Goal: Information Seeking & Learning: Find contact information

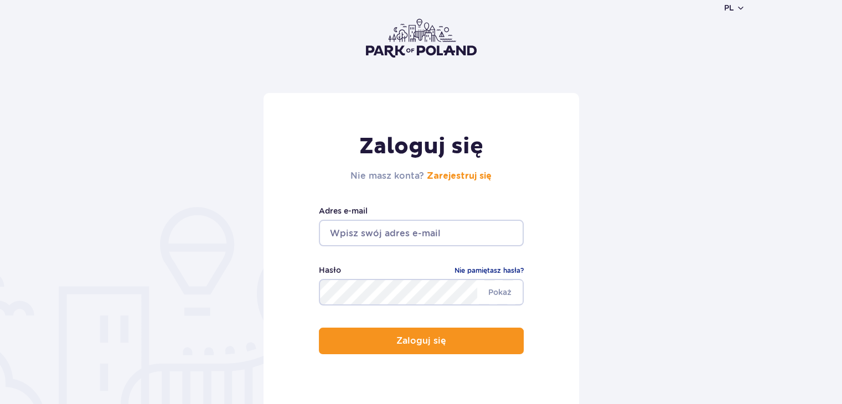
scroll to position [111, 0]
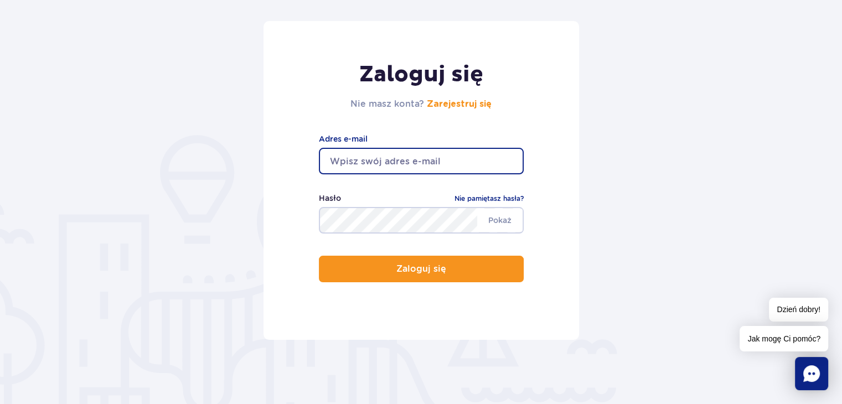
click at [377, 160] on input "email" at bounding box center [421, 161] width 205 height 27
type input "gbpkurzetnik@wp.pl"
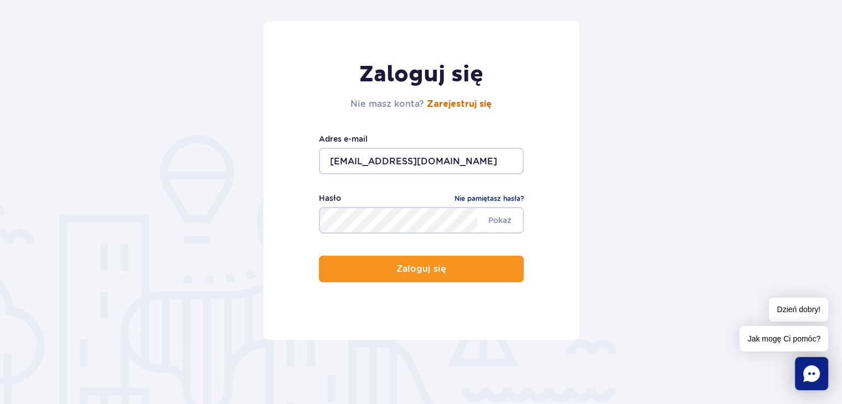
click at [452, 107] on link "Zarejestruj się" at bounding box center [459, 104] width 65 height 9
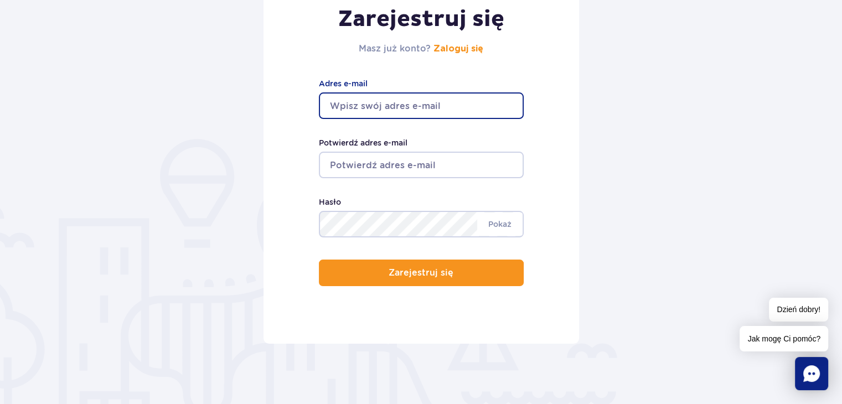
click at [357, 103] on input "Adres e-mail" at bounding box center [421, 105] width 205 height 27
type input "gbpkurzetnik@wp.pl"
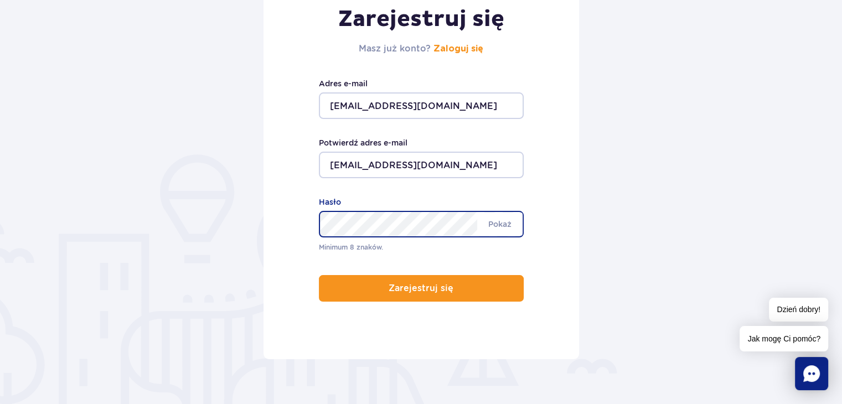
scroll to position [181, 0]
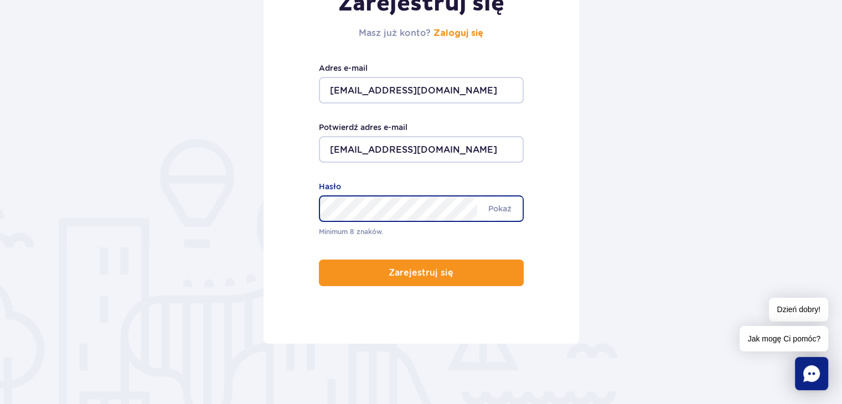
click at [365, 222] on div "Minimum 8 znaków. Pokaż Hasło" at bounding box center [421, 208] width 205 height 57
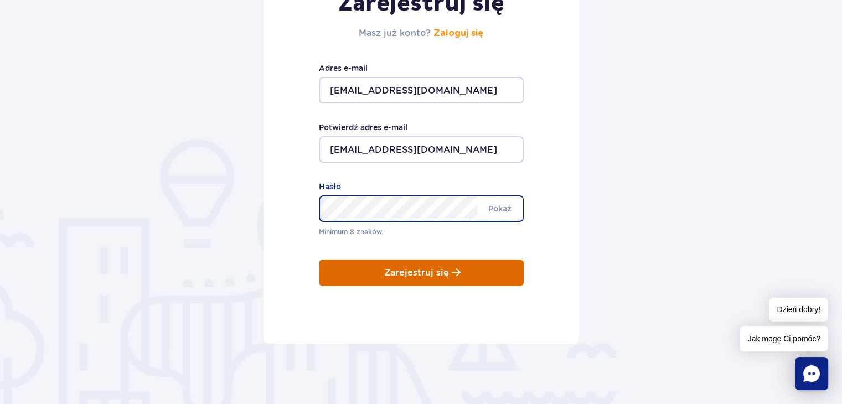
scroll to position [166, 0]
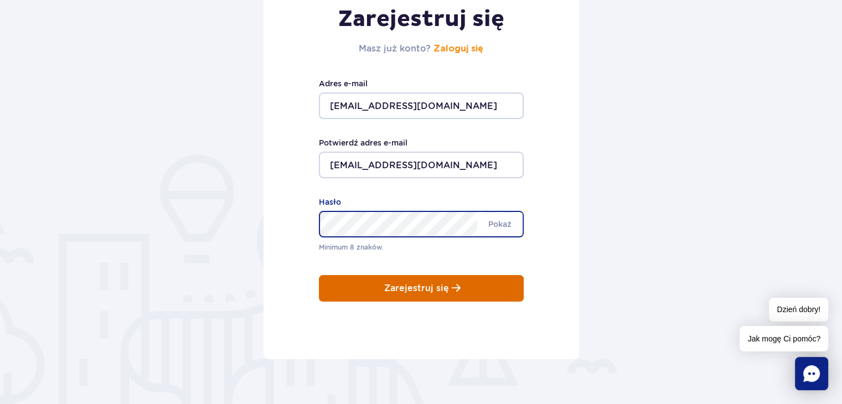
click at [447, 283] on p "Zarejestruj się" at bounding box center [416, 288] width 65 height 10
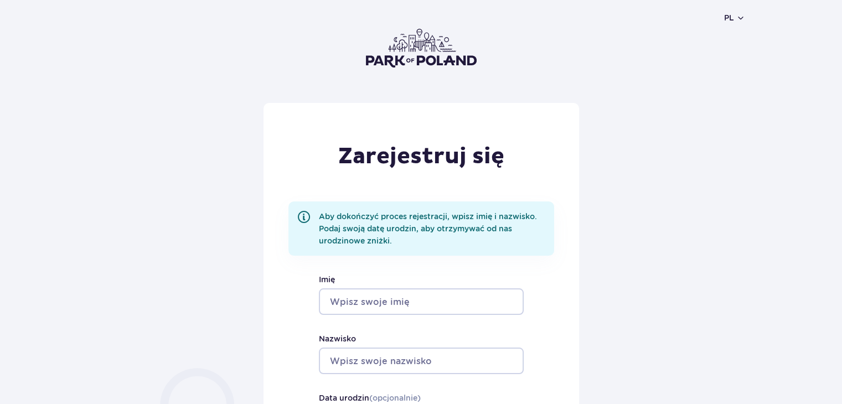
scroll to position [55, 0]
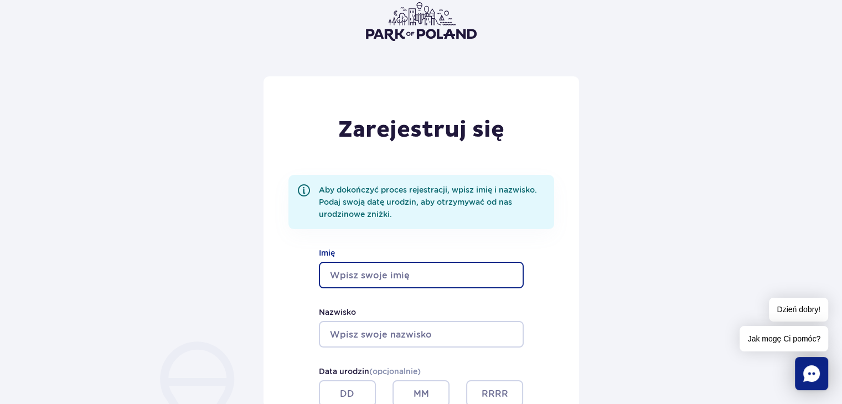
click at [424, 273] on input "Imię" at bounding box center [421, 275] width 205 height 27
type input "Eurydyka"
type input "Nowicka"
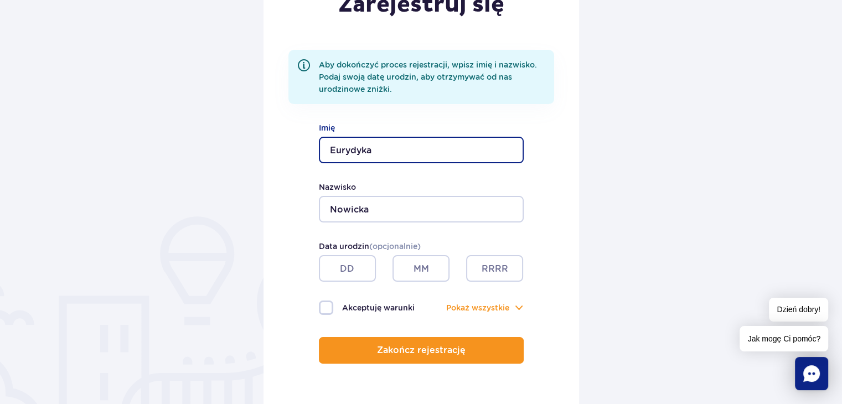
scroll to position [221, 0]
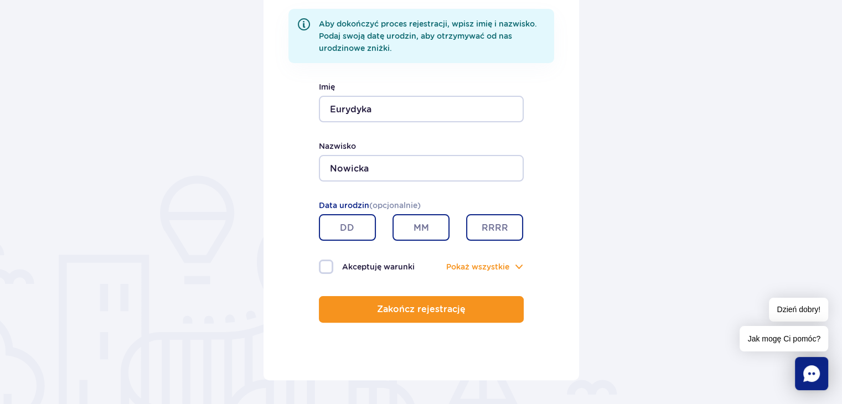
click at [348, 229] on input "text" at bounding box center [347, 227] width 57 height 27
type input "12"
click at [423, 218] on input "text" at bounding box center [420, 227] width 57 height 27
type input "07"
click at [495, 230] on input "text" at bounding box center [494, 227] width 57 height 27
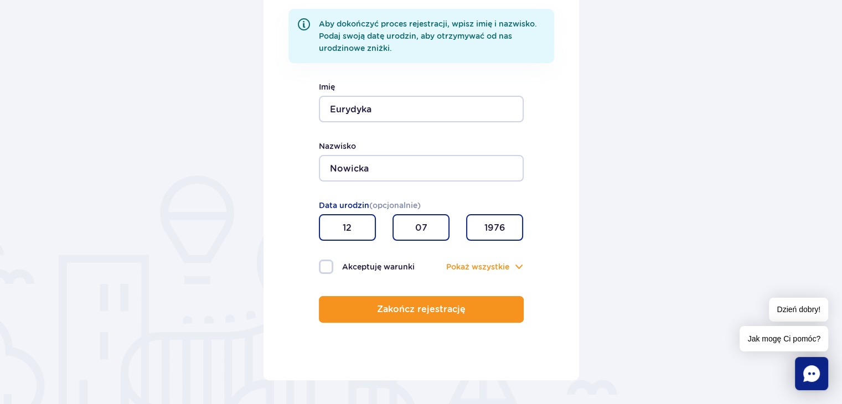
type input "1976"
click at [325, 263] on label "Akceptuję warunki" at bounding box center [370, 267] width 102 height 14
click at [325, 262] on input "Akceptuję warunki" at bounding box center [325, 261] width 12 height 2
checkbox input "true"
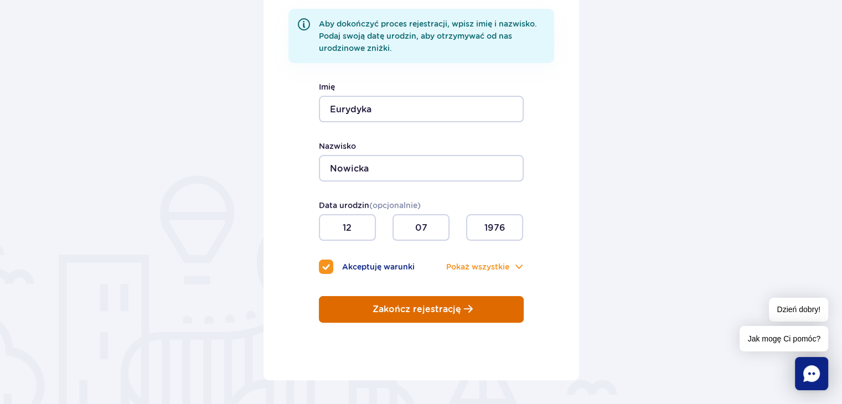
click at [449, 311] on p "Zakończ rejestrację" at bounding box center [416, 309] width 89 height 10
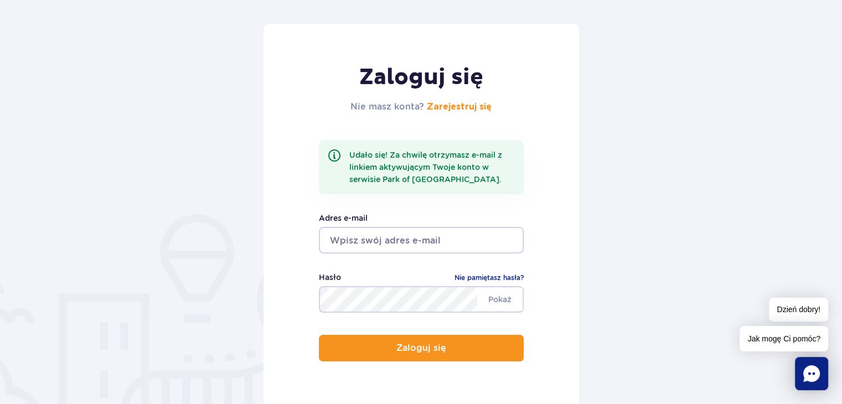
scroll to position [111, 0]
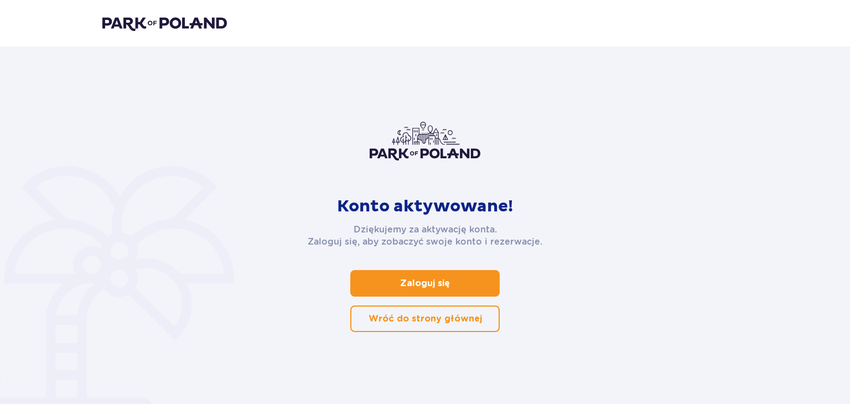
click at [415, 286] on p "Zaloguj się" at bounding box center [425, 283] width 50 height 12
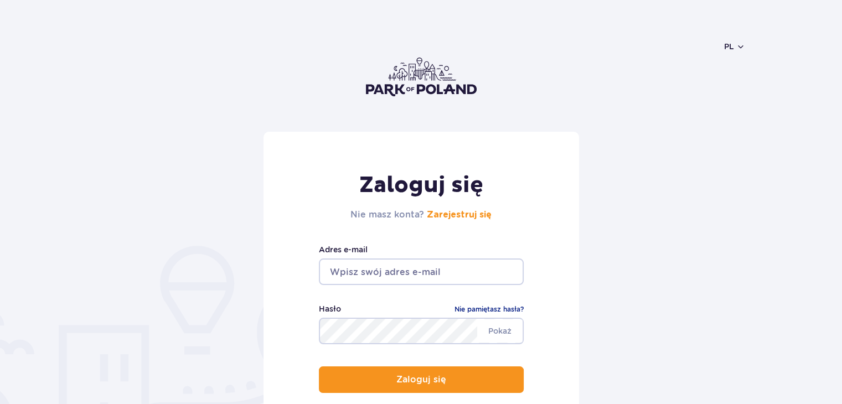
click at [407, 268] on input "email" at bounding box center [421, 271] width 205 height 27
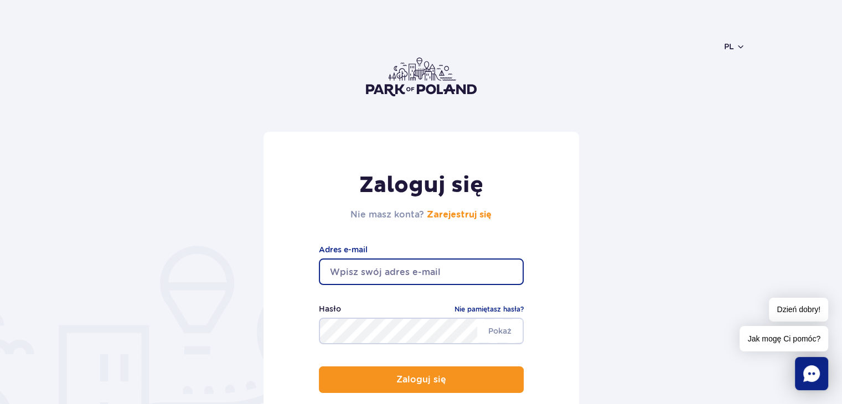
type input "[EMAIL_ADDRESS][DOMAIN_NAME]"
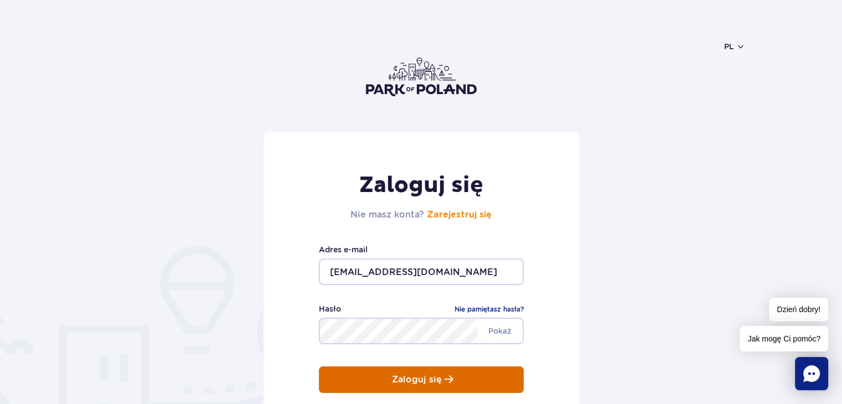
click at [381, 385] on button "Zaloguj się" at bounding box center [421, 379] width 205 height 27
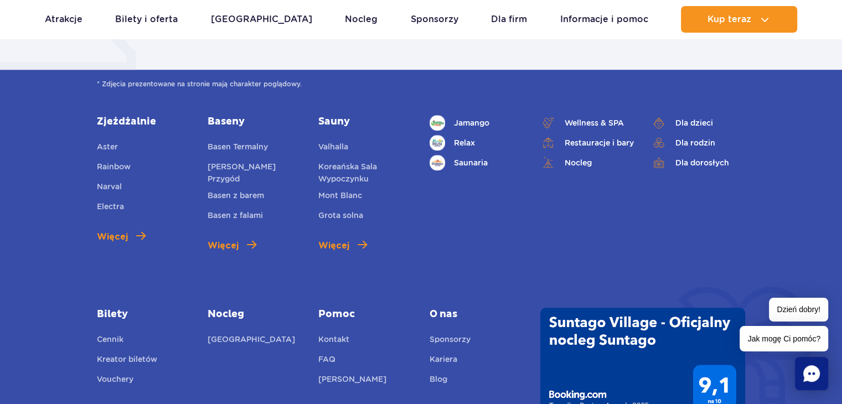
scroll to position [332, 0]
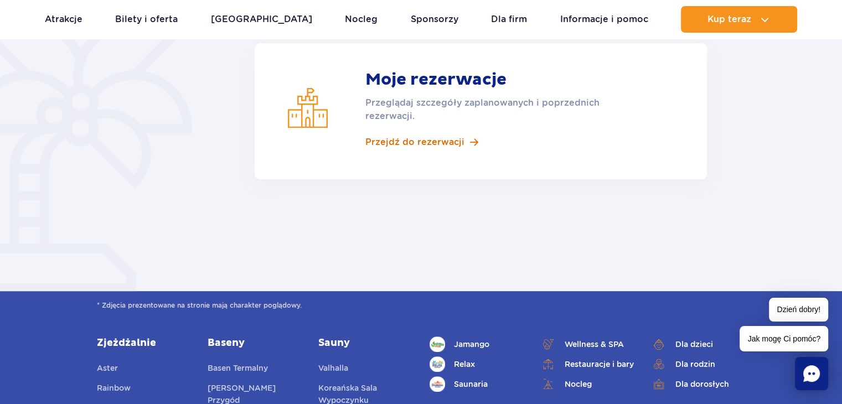
click at [442, 143] on span "Przejdź do rezerwacji" at bounding box center [414, 142] width 99 height 12
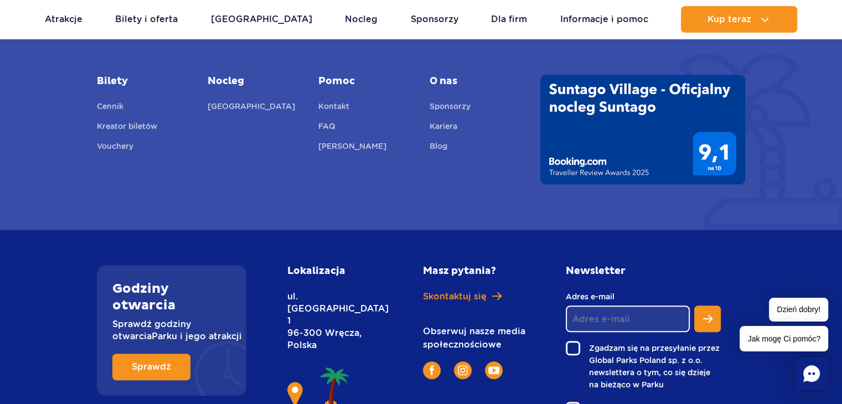
scroll to position [691, 0]
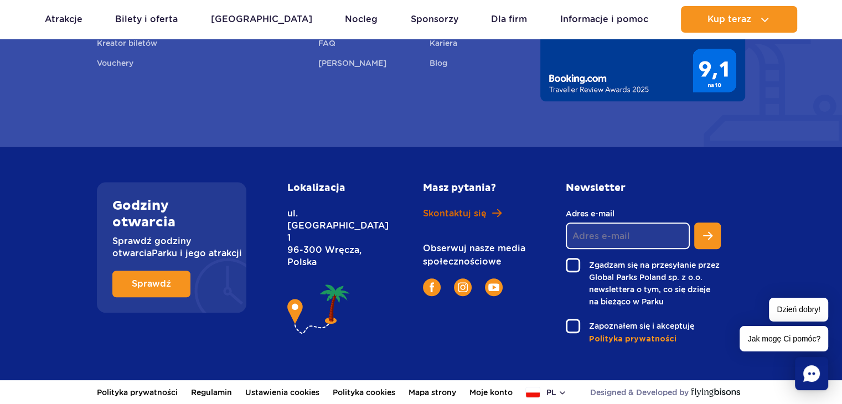
click at [450, 209] on span "Skontaktuj się" at bounding box center [455, 214] width 64 height 12
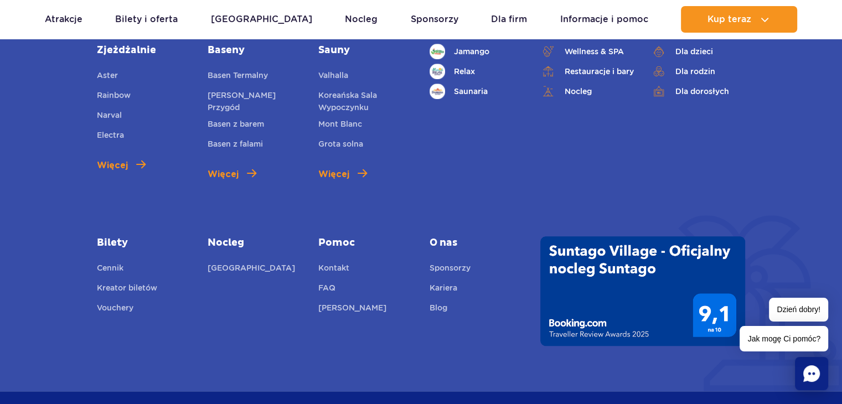
scroll to position [609, 0]
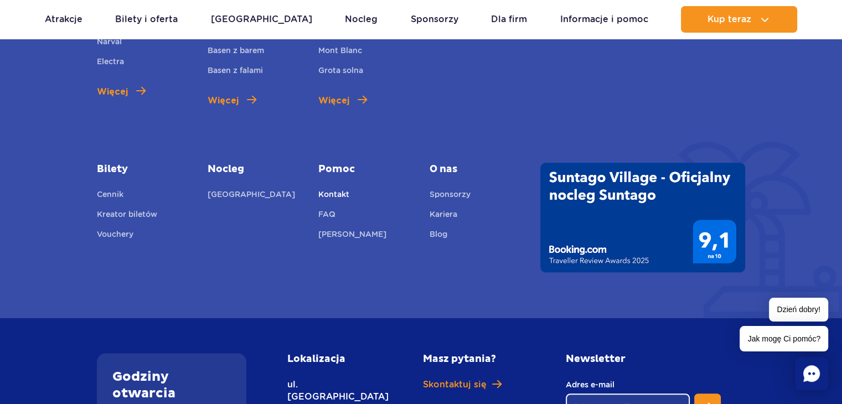
click at [332, 188] on link "Kontakt" at bounding box center [333, 195] width 31 height 15
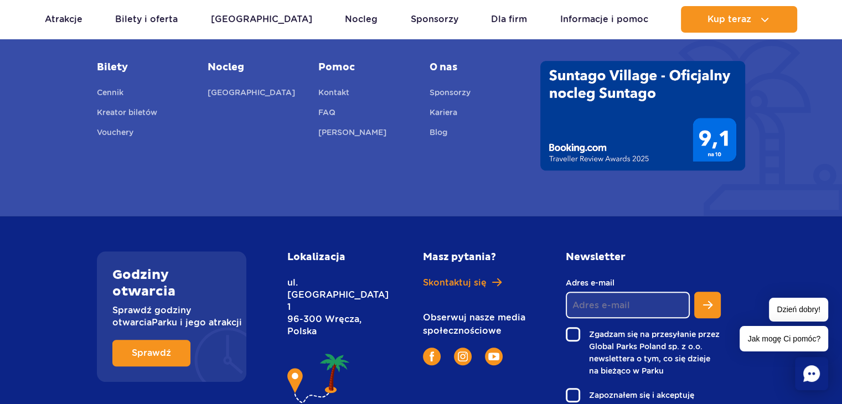
scroll to position [601, 0]
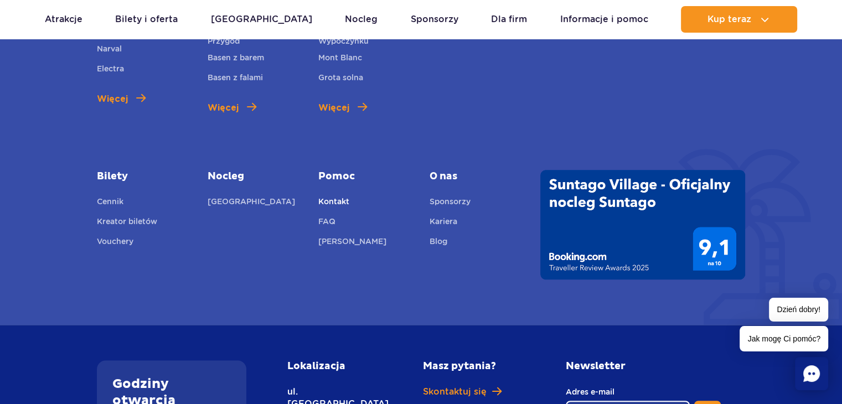
click at [331, 195] on link "Kontakt" at bounding box center [333, 202] width 31 height 15
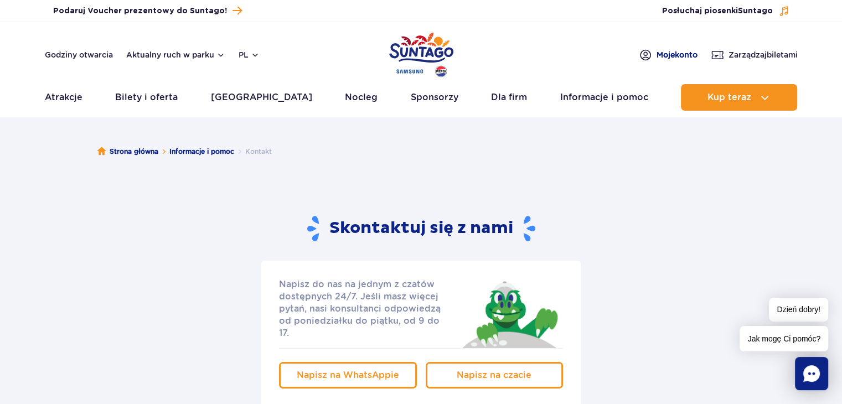
click at [662, 54] on span "Moje konto" at bounding box center [676, 54] width 41 height 11
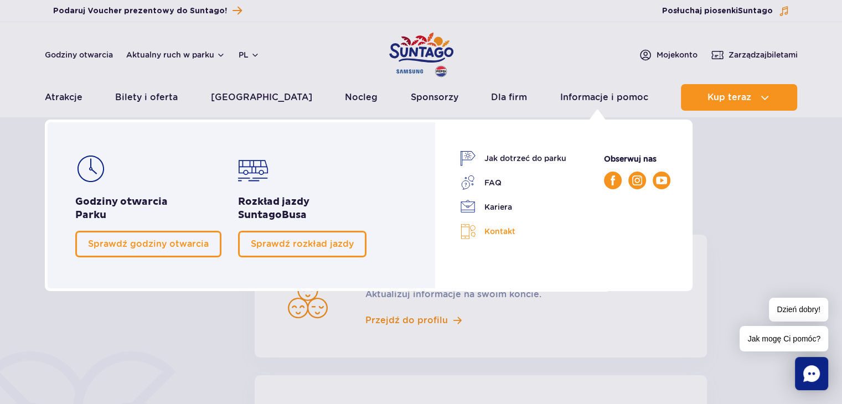
click at [498, 232] on link "Kontakt" at bounding box center [513, 232] width 106 height 16
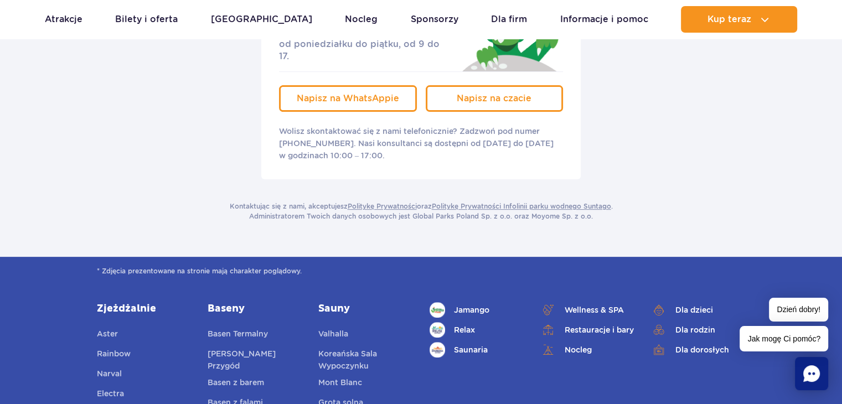
scroll to position [166, 0]
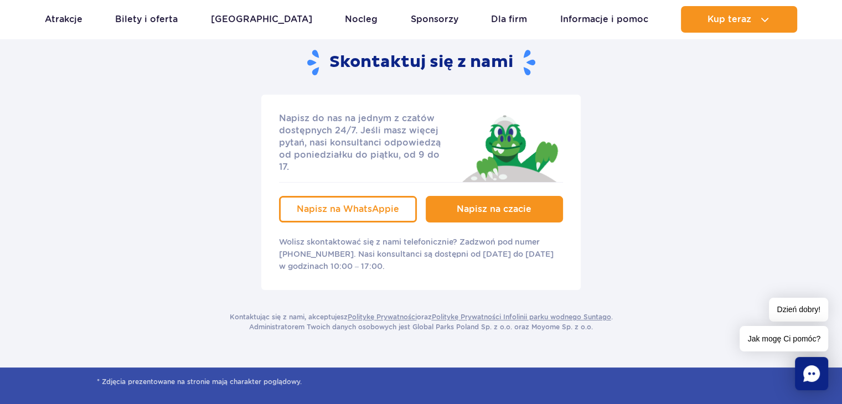
click at [473, 204] on span "Napisz na czacie" at bounding box center [494, 209] width 75 height 11
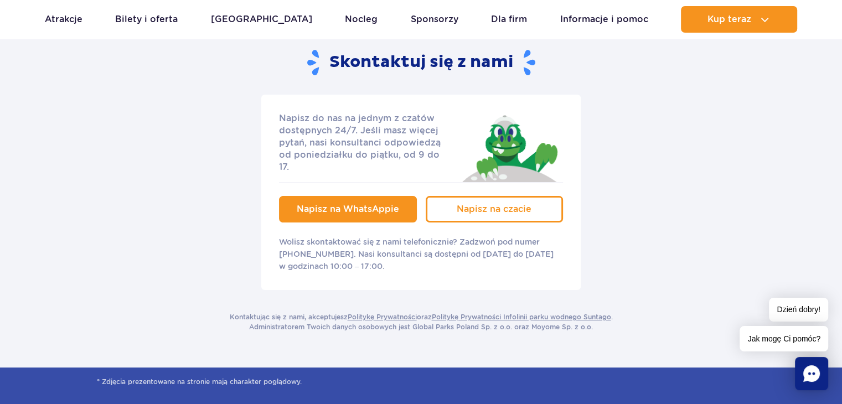
click at [355, 204] on span "Napisz na WhatsAppie" at bounding box center [348, 209] width 102 height 11
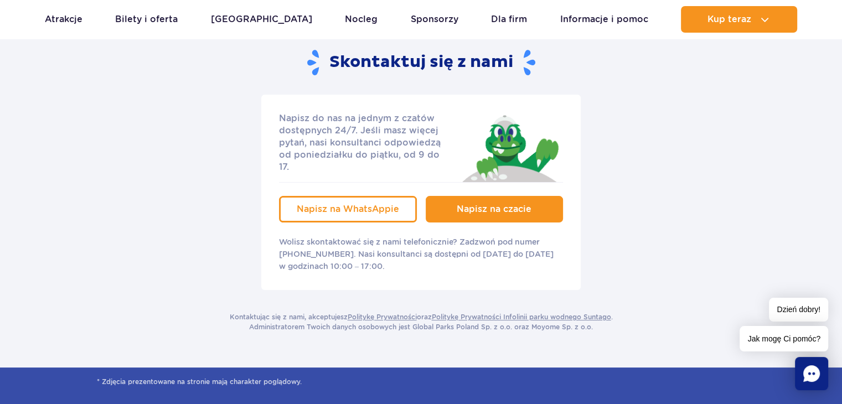
click at [490, 204] on span "Napisz na czacie" at bounding box center [494, 209] width 75 height 11
